Goal: Transaction & Acquisition: Purchase product/service

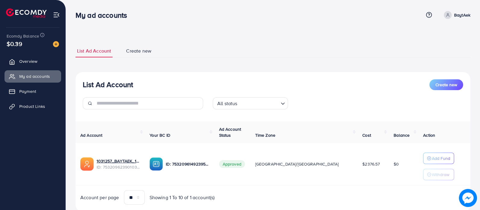
scroll to position [18, 0]
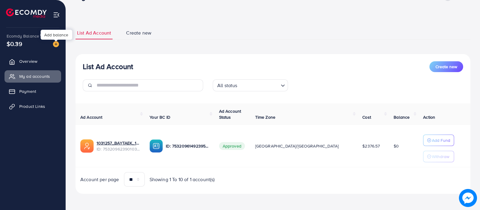
click at [54, 46] on img at bounding box center [56, 44] width 6 height 6
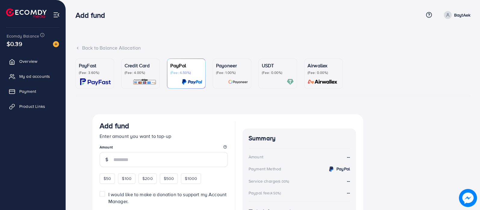
click at [224, 89] on ul "PayFast (Fee: 3.60%) Credit Card (Fee: 4.00%) PayPal (Fee: 4.50%) Payoneer (Fee…" at bounding box center [272, 78] width 395 height 38
click at [221, 83] on div at bounding box center [232, 82] width 32 height 7
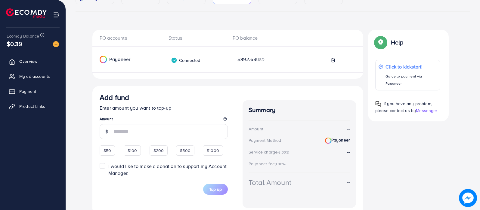
scroll to position [90, 0]
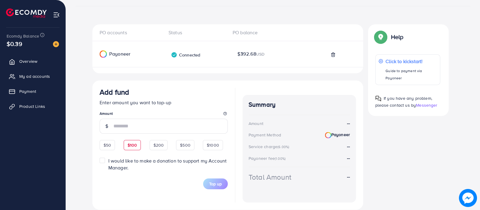
click at [132, 145] on span "$100" at bounding box center [133, 145] width 10 height 6
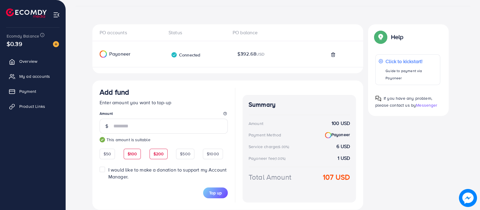
click at [158, 155] on span "$200" at bounding box center [158, 154] width 11 height 6
type input "***"
click at [215, 192] on span "Top up" at bounding box center [215, 193] width 13 height 6
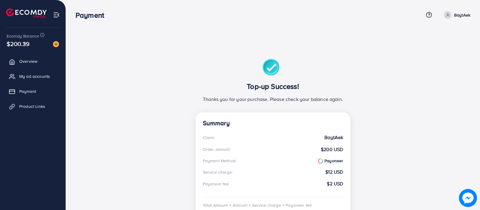
click at [37, 83] on ul "Overview My ad accounts Payment Product Links" at bounding box center [33, 86] width 66 height 66
click at [36, 75] on span "My ad accounts" at bounding box center [36, 76] width 31 height 6
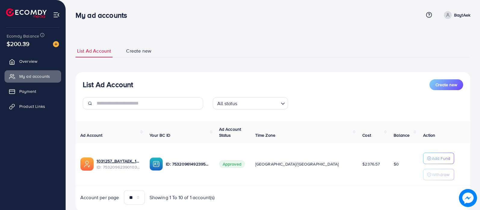
scroll to position [18, 0]
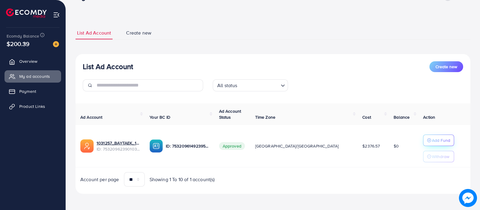
click at [423, 145] on button "Add Fund" at bounding box center [438, 140] width 31 height 11
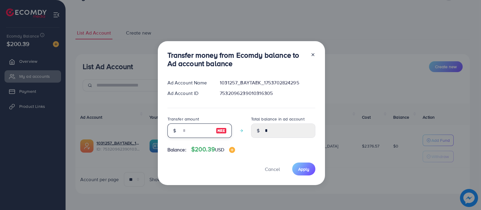
click at [205, 125] on input "number" at bounding box center [196, 131] width 30 height 14
type input "*"
type input "****"
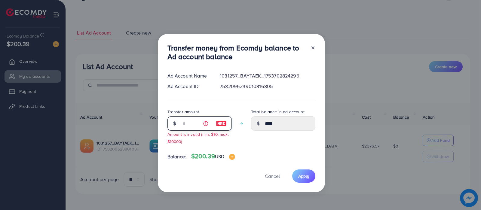
type input "**"
type input "*****"
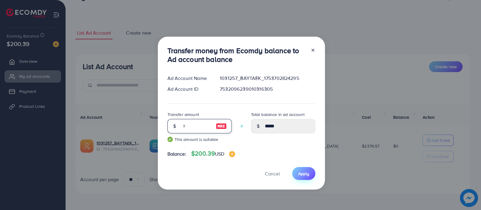
type input "**"
click at [304, 174] on span "Apply" at bounding box center [303, 174] width 11 height 6
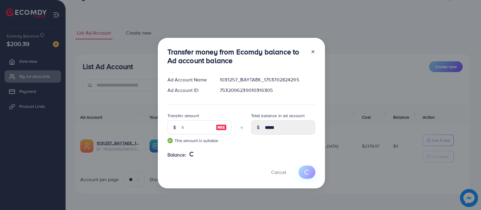
type input "*"
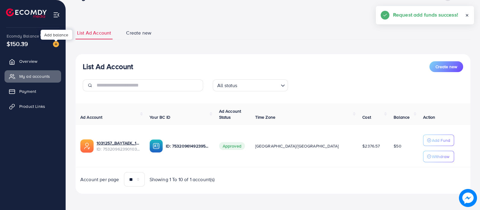
click at [54, 44] on img at bounding box center [56, 44] width 6 height 6
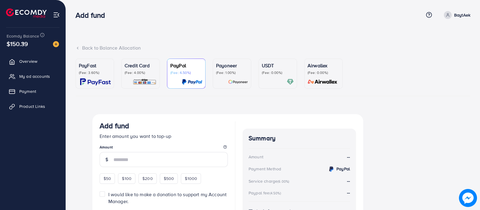
click at [234, 68] on p "Payoneer" at bounding box center [232, 65] width 32 height 7
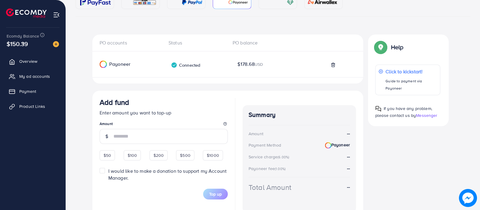
scroll to position [80, 0]
drag, startPoint x: 479, startPoint y: 130, endPoint x: 481, endPoint y: 57, distance: 72.8
click at [480, 57] on html "Add fund Help Center Contact Support Plans and Pricing Term and policy About Us…" at bounding box center [240, 25] width 480 height 210
click at [461, 59] on div "PO accounts Status PO balance Payoneer Connected Payoneer balance $178.68 USD A…" at bounding box center [272, 133] width 395 height 198
